Goal: Transaction & Acquisition: Download file/media

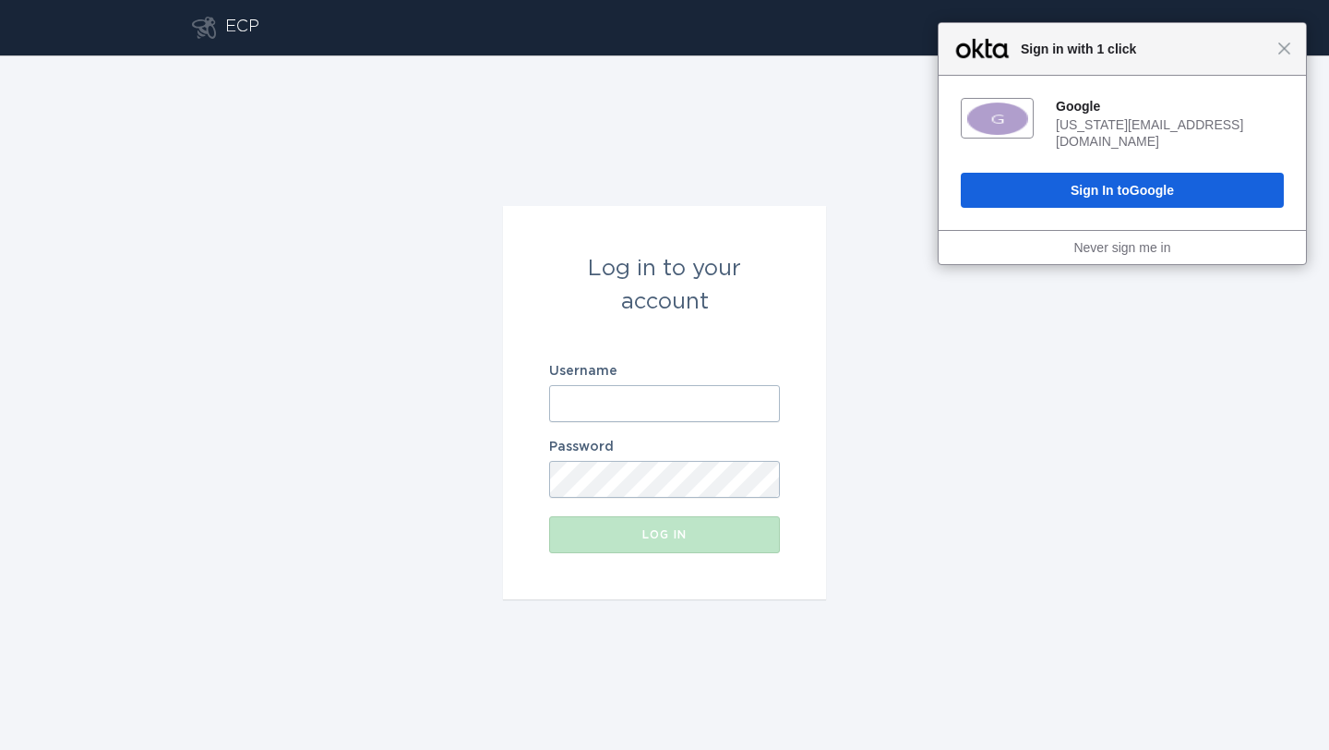
click at [657, 378] on div "Username" at bounding box center [664, 393] width 231 height 57
click at [651, 390] on input "Username" at bounding box center [664, 403] width 231 height 37
type input "[EMAIL_ADDRESS][DOMAIN_NAME]"
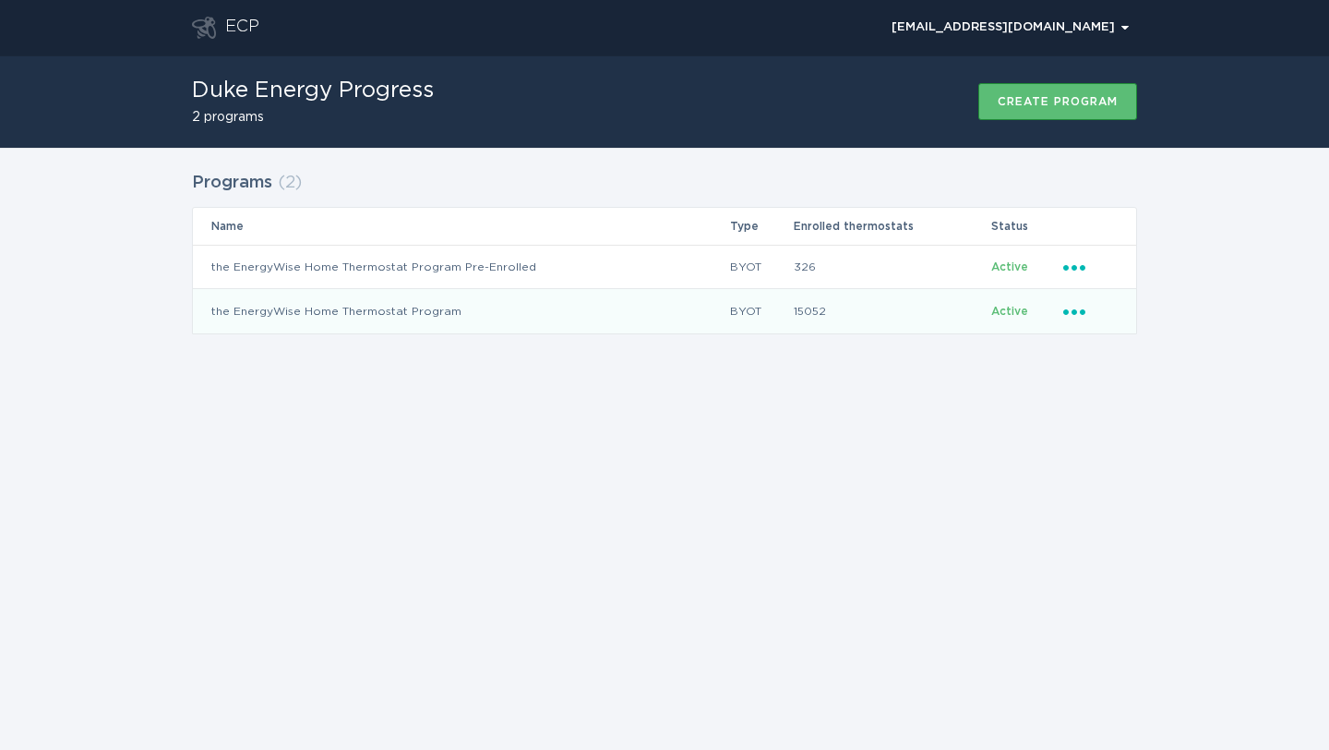
click at [1078, 316] on icon "Ellipsis" at bounding box center [1077, 309] width 26 height 16
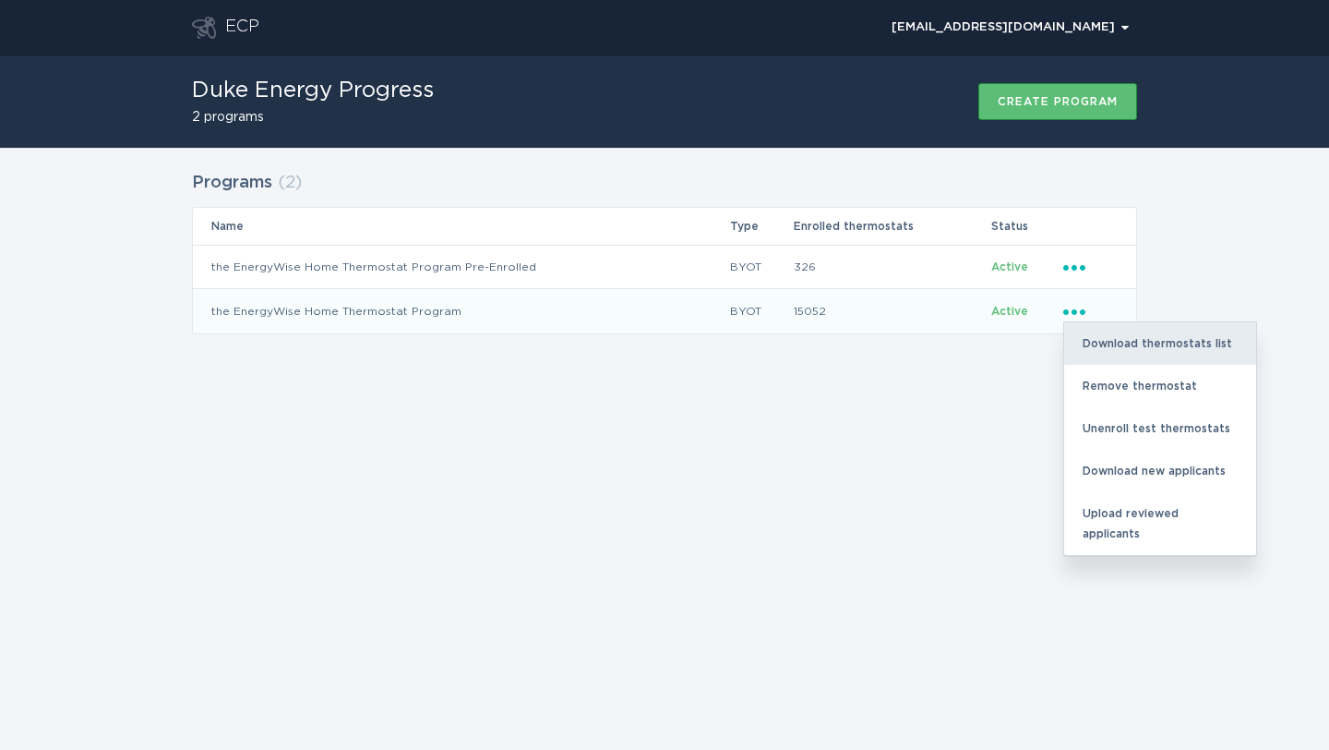
click at [1105, 359] on div "Download thermostats list" at bounding box center [1160, 343] width 192 height 42
click at [1125, 348] on div "Download thermostats list" at bounding box center [1160, 343] width 192 height 42
click at [1211, 352] on div "Download thermostats list" at bounding box center [1160, 343] width 192 height 42
